Goal: Task Accomplishment & Management: Use online tool/utility

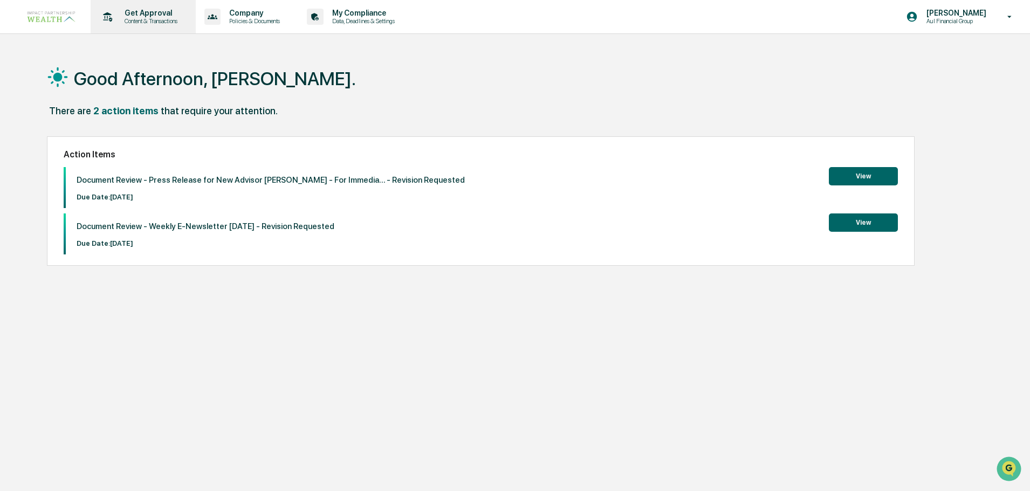
click at [153, 26] on div "Get Approval Content & Transactions" at bounding box center [142, 16] width 94 height 33
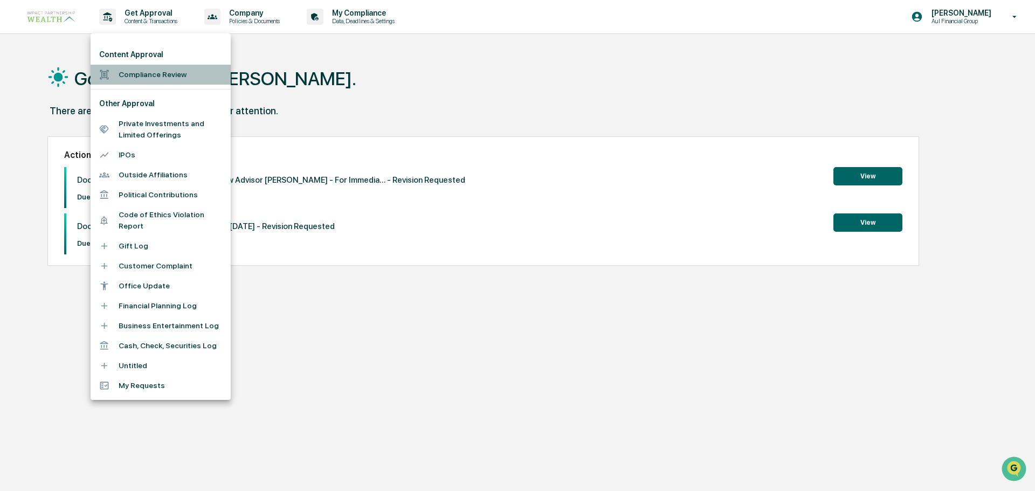
click at [156, 73] on li "Compliance Review" at bounding box center [161, 75] width 140 height 20
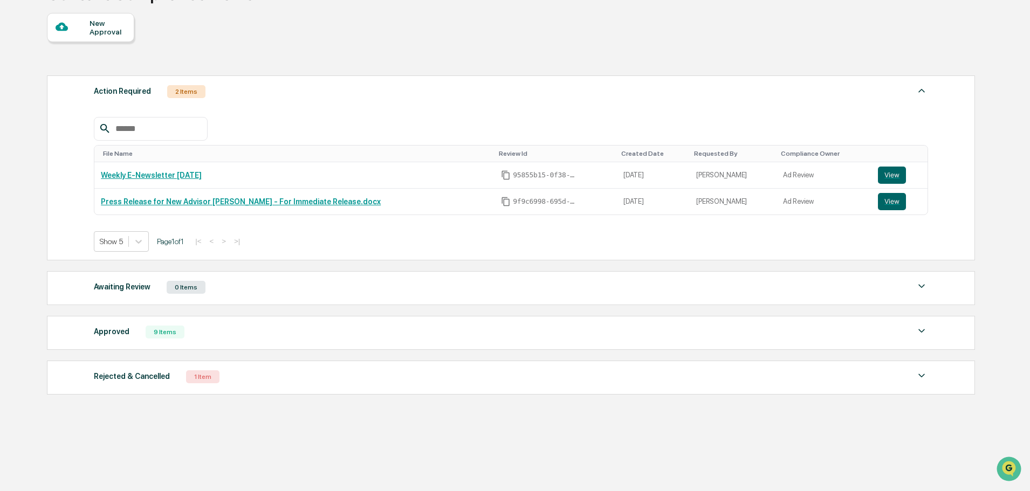
scroll to position [93, 0]
click at [163, 331] on div "9 Items" at bounding box center [165, 331] width 39 height 13
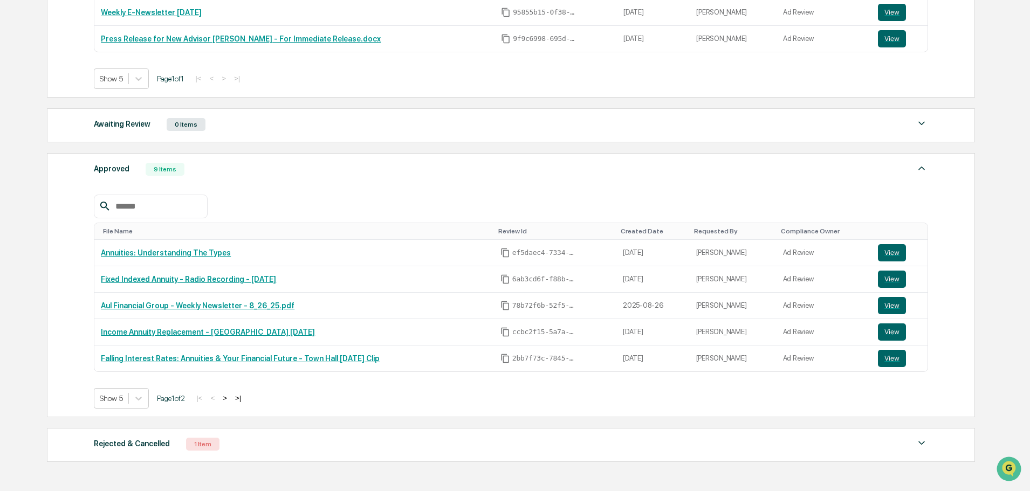
scroll to position [201, 0]
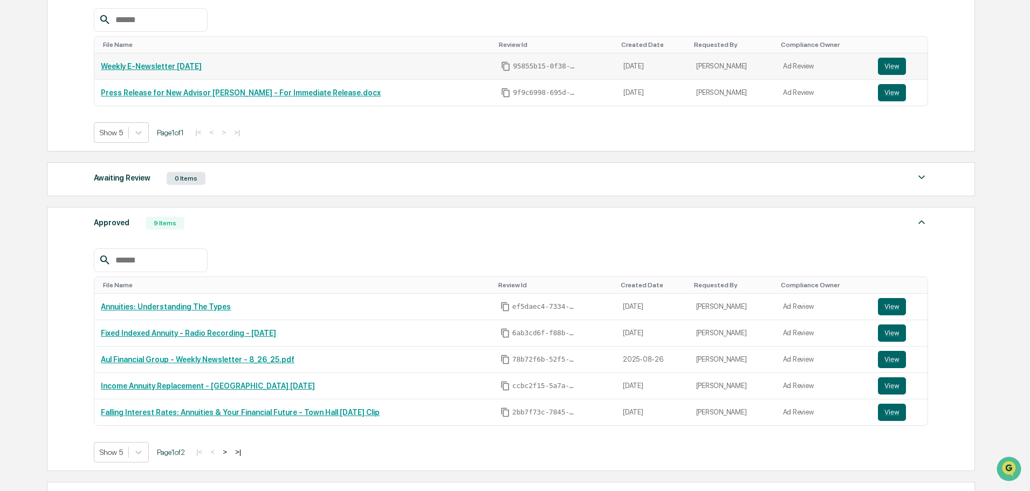
click at [148, 67] on link "Weekly E-Newsletter [DATE]" at bounding box center [151, 66] width 101 height 9
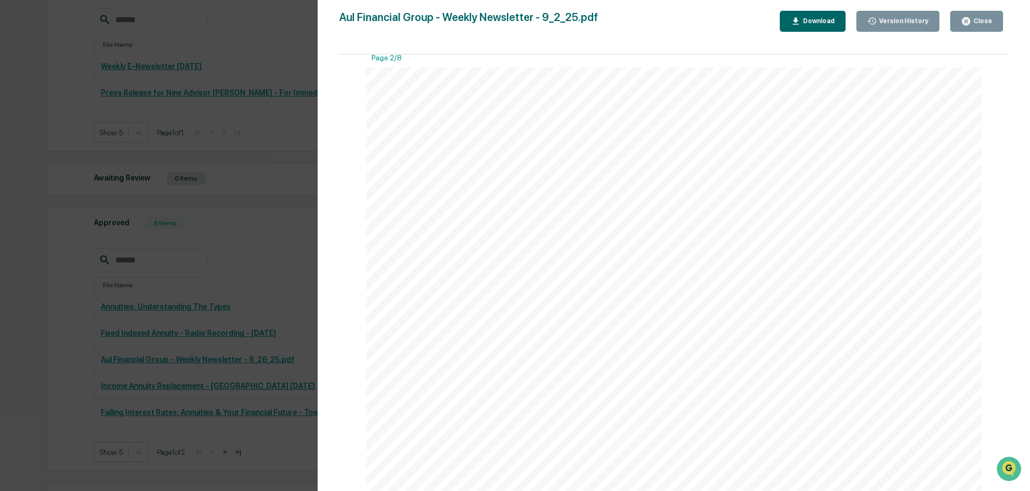
scroll to position [1240, 0]
click at [737, 222] on span "interest, which aligns perfectly with Aul Financial Group’s fiduciary and educa…" at bounding box center [653, 223] width 321 height 9
click at [974, 21] on div "Close" at bounding box center [981, 21] width 21 height 8
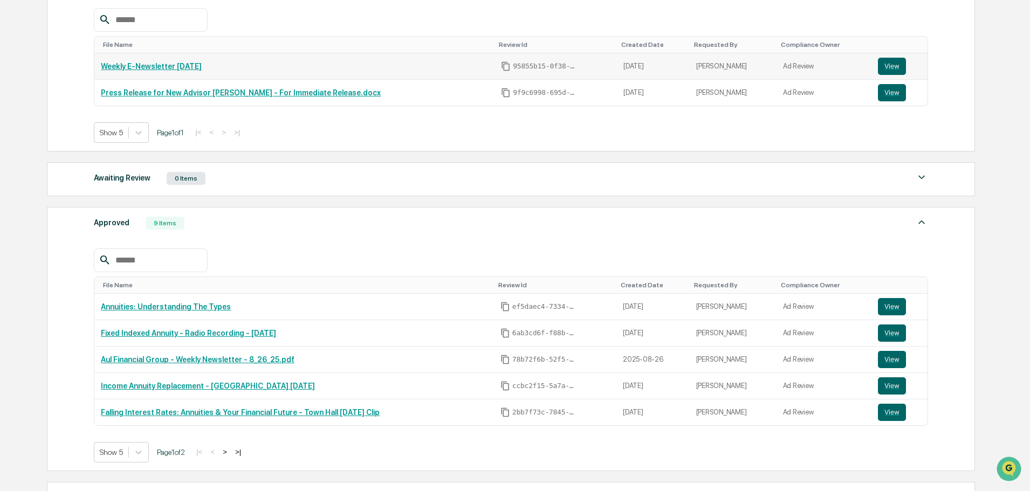
click at [142, 68] on link "Weekly E-Newsletter [DATE]" at bounding box center [151, 66] width 101 height 9
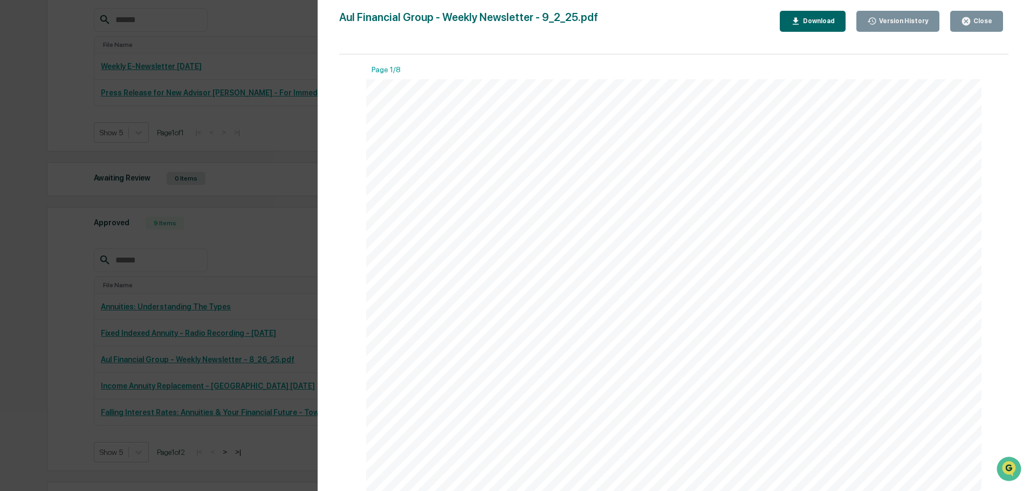
click at [976, 24] on div "Close" at bounding box center [981, 21] width 21 height 8
